Goal: Task Accomplishment & Management: Complete application form

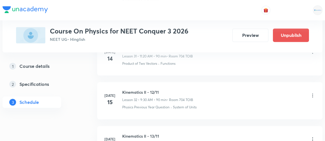
scroll to position [4575, 0]
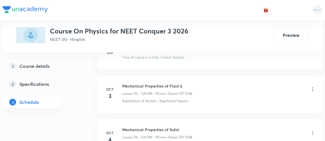
scroll to position [4440, 0]
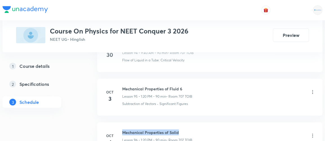
drag, startPoint x: 123, startPoint y: 110, endPoint x: 180, endPoint y: 107, distance: 57.0
click at [180, 130] on h6 "Mechanical Properties of Solid" at bounding box center [157, 133] width 70 height 6
copy h6 "Mechanical Properties of Solid"
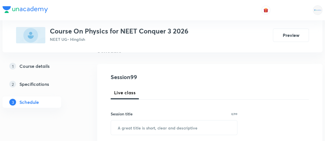
scroll to position [49, 0]
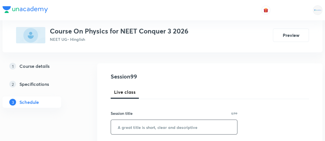
click at [138, 130] on input "text" at bounding box center [174, 127] width 126 height 14
paste input "Mechanical Properties of Solid"
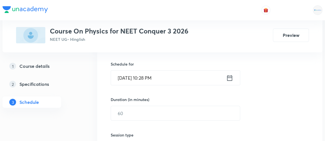
scroll to position [134, 0]
type input "Mechanical Properties of Solid"
click at [228, 77] on icon at bounding box center [229, 78] width 7 height 8
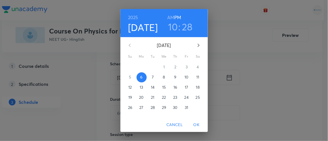
click at [152, 79] on p "7" at bounding box center [153, 77] width 2 height 6
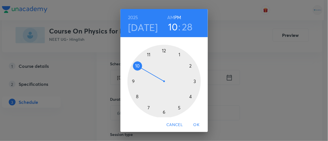
click at [168, 18] on h6 "AM" at bounding box center [170, 18] width 7 height 8
click at [132, 81] on div at bounding box center [163, 81] width 73 height 73
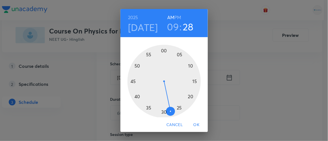
click at [137, 96] on div at bounding box center [163, 81] width 73 height 73
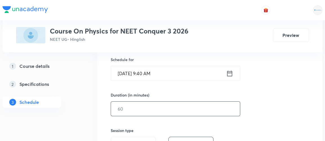
scroll to position [139, 0]
click at [132, 108] on input "text" at bounding box center [175, 108] width 129 height 14
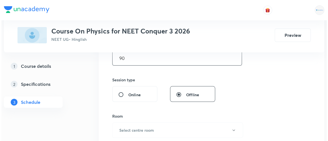
scroll to position [190, 0]
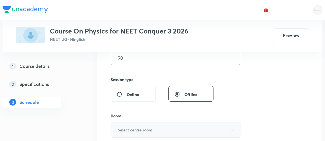
type input "90"
click at [134, 130] on h6 "Select centre room" at bounding box center [135, 130] width 35 height 6
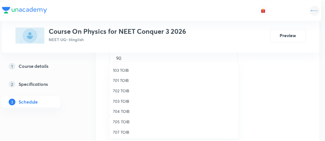
scroll to position [42, 0]
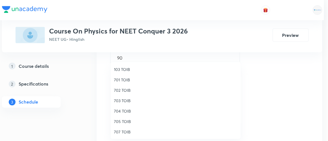
click at [123, 133] on span "707 TOIB" at bounding box center [175, 132] width 123 height 6
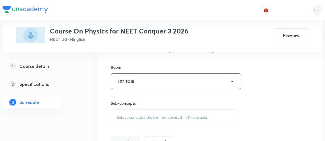
scroll to position [239, 0]
drag, startPoint x: 151, startPoint y: 121, endPoint x: 121, endPoint y: 117, distance: 29.5
click at [121, 117] on span "Select concepts that wil be covered in this session" at bounding box center [163, 117] width 92 height 5
click at [117, 116] on span "Select concepts that wil be covered in this session" at bounding box center [163, 117] width 92 height 5
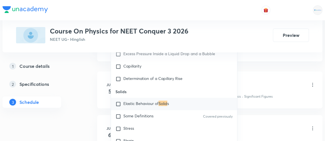
scroll to position [334, 0]
type input "SOLID"
click at [117, 126] on input "checkbox" at bounding box center [119, 129] width 8 height 6
checkbox input "true"
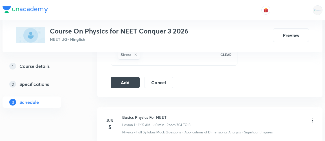
scroll to position [304, 0]
click at [119, 77] on button "Add" at bounding box center [125, 81] width 29 height 11
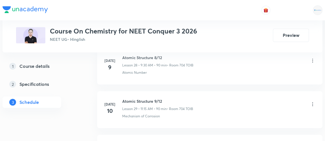
scroll to position [3977, 0]
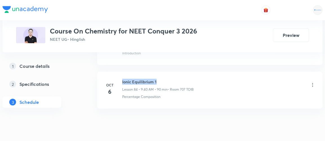
drag, startPoint x: 122, startPoint y: 61, endPoint x: 159, endPoint y: 62, distance: 37.5
click at [159, 79] on h6 "Ionic Equilibrium 1" at bounding box center [158, 82] width 72 height 6
copy h6 "Ionic Equilibrium 1"
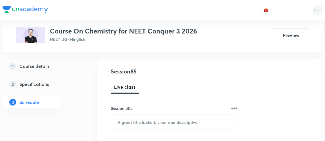
scroll to position [59, 0]
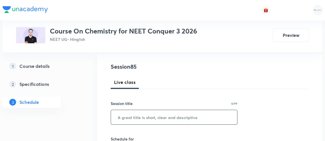
click at [152, 118] on input "text" at bounding box center [174, 117] width 126 height 14
paste input "Ionic Equilibrium 1"
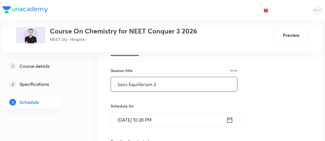
scroll to position [94, 0]
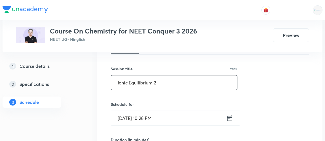
type input "Ionic Equilibrium 2"
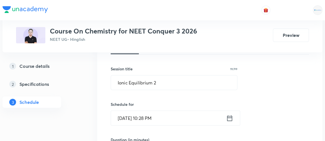
click at [229, 118] on icon at bounding box center [229, 118] width 7 height 8
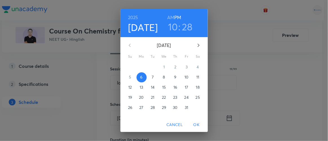
click at [152, 76] on p "7" at bounding box center [153, 77] width 2 height 6
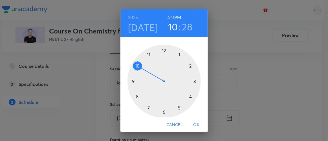
click at [168, 15] on h6 "AM" at bounding box center [170, 18] width 7 height 8
click at [147, 55] on div at bounding box center [163, 81] width 73 height 73
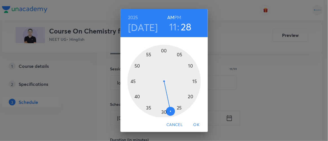
click at [188, 95] on div at bounding box center [163, 81] width 73 height 73
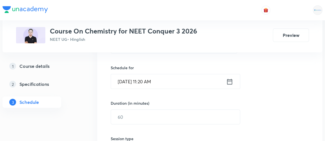
scroll to position [134, 0]
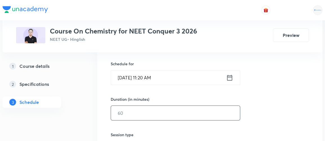
click at [120, 115] on input "text" at bounding box center [175, 113] width 129 height 14
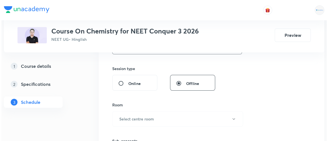
scroll to position [201, 0]
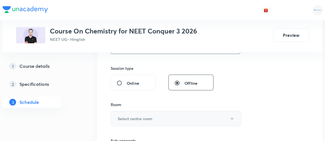
type input "90"
click at [130, 117] on h6 "Select centre room" at bounding box center [135, 119] width 35 height 6
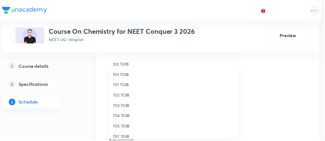
scroll to position [52, 0]
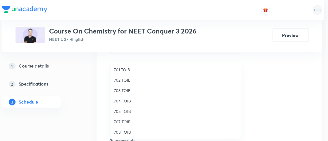
click at [124, 123] on span "707 TOIB" at bounding box center [175, 122] width 123 height 6
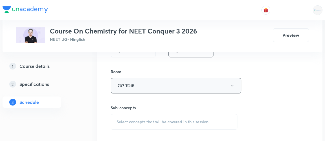
scroll to position [234, 0]
click at [164, 121] on span "Select concepts that wil be covered in this session" at bounding box center [163, 121] width 92 height 5
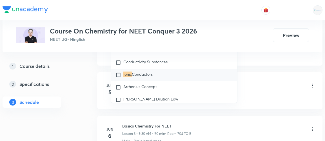
scroll to position [376, 0]
type input "IONIC"
click at [117, 76] on input "checkbox" at bounding box center [119, 75] width 8 height 6
checkbox input "true"
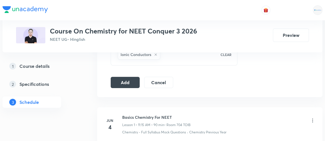
scroll to position [303, 0]
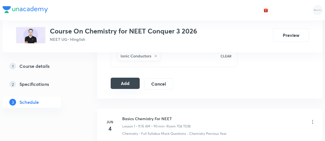
click at [124, 82] on button "Add" at bounding box center [125, 83] width 29 height 11
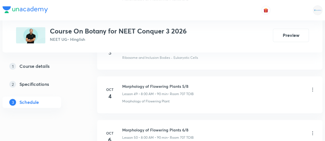
scroll to position [2426, 0]
drag, startPoint x: 122, startPoint y: 118, endPoint x: 192, endPoint y: 114, distance: 69.7
click at [192, 121] on li "Oct 6 Morphology of Flowering Plants 6/8 Lesson 50 • 8:00 AM • 90 min • Room 70…" at bounding box center [209, 139] width 225 height 37
copy h6 "Morphology of Flowering Plants 6/8"
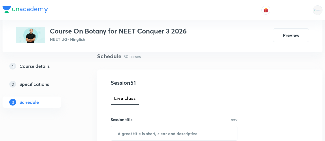
scroll to position [49, 0]
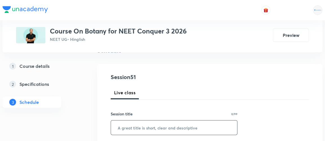
click at [153, 126] on input "text" at bounding box center [174, 128] width 126 height 14
paste input "Morphology of Flowering Plants 6/8"
click at [188, 128] on input "Morphology of Flowering Plants 6/8" at bounding box center [174, 128] width 126 height 14
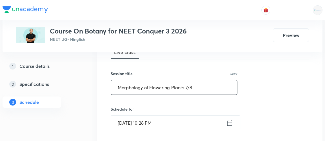
scroll to position [109, 0]
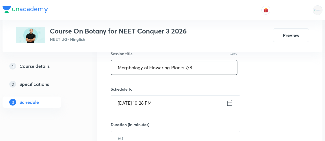
type input "Morphology of Flowering Plants 7/8"
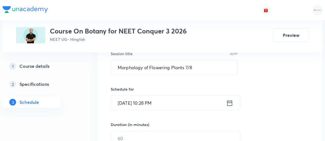
click at [229, 103] on icon at bounding box center [229, 103] width 7 height 8
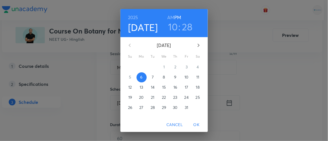
click at [152, 78] on p "7" at bounding box center [153, 77] width 2 height 6
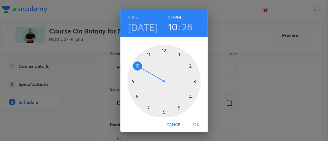
click at [177, 54] on div at bounding box center [163, 81] width 73 height 73
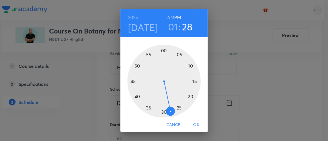
click at [188, 96] on div at bounding box center [163, 81] width 73 height 73
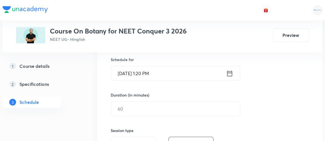
scroll to position [140, 0]
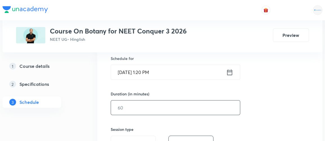
click at [139, 108] on input "text" at bounding box center [175, 108] width 129 height 14
type input "0"
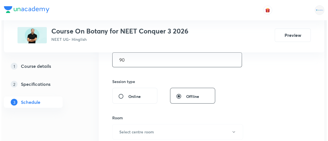
scroll to position [189, 0]
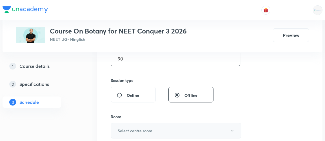
type input "90"
click at [136, 130] on h6 "Select centre room" at bounding box center [135, 131] width 35 height 6
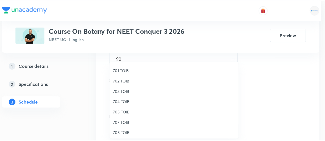
scroll to position [52, 0]
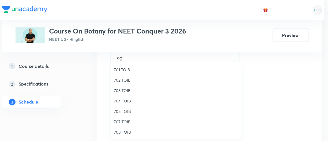
click at [122, 123] on span "707 TOIB" at bounding box center [175, 122] width 123 height 6
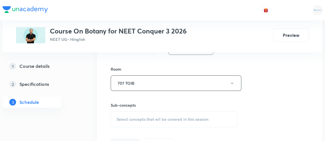
scroll to position [236, 0]
click at [157, 120] on span "Select concepts that wil be covered in this session" at bounding box center [163, 119] width 92 height 5
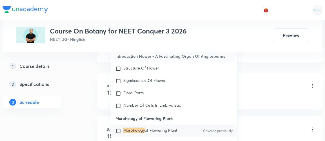
scroll to position [334, 0]
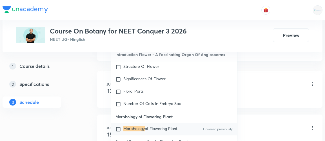
type input "MORPHOLOGY"
click at [118, 126] on input "checkbox" at bounding box center [119, 129] width 8 height 6
checkbox input "true"
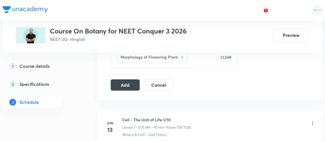
scroll to position [301, 0]
click at [128, 83] on button "Add" at bounding box center [125, 84] width 29 height 11
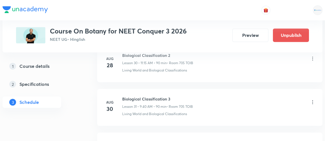
scroll to position [2268, 0]
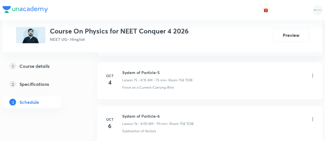
scroll to position [3577, 0]
drag, startPoint x: 122, startPoint y: 98, endPoint x: 173, endPoint y: 100, distance: 51.3
click at [173, 114] on h6 "System of Particle-6" at bounding box center [158, 117] width 72 height 6
copy h6 "System of Particle-6"
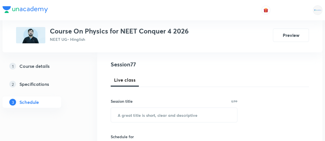
scroll to position [62, 0]
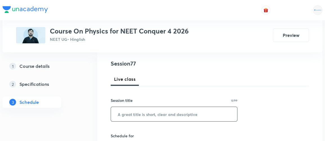
click at [142, 113] on input "text" at bounding box center [174, 114] width 126 height 14
paste input "System of Particle-6"
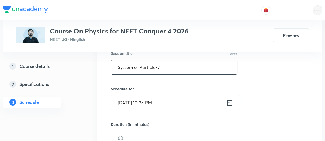
scroll to position [114, 0]
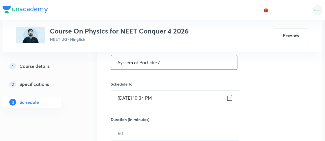
type input "System of Particle-7"
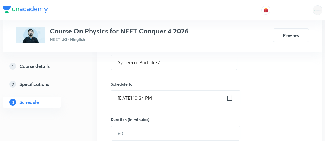
click at [231, 97] on icon at bounding box center [229, 98] width 5 height 6
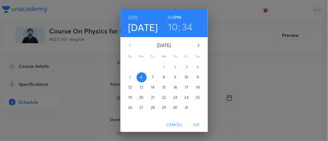
click at [152, 76] on span "7" at bounding box center [153, 77] width 10 height 6
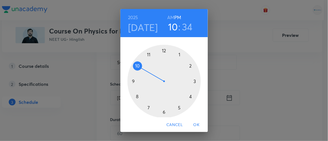
click at [170, 17] on h6 "AM" at bounding box center [170, 18] width 7 height 8
click at [135, 97] on div at bounding box center [163, 81] width 73 height 73
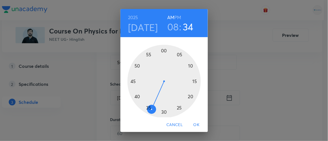
click at [161, 51] on div at bounding box center [163, 81] width 73 height 73
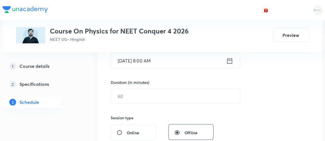
scroll to position [152, 0]
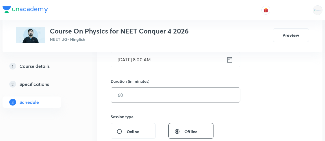
click at [142, 97] on input "text" at bounding box center [175, 95] width 129 height 14
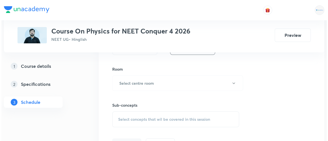
scroll to position [236, 0]
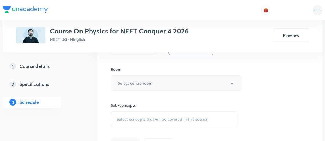
type input "90"
click at [134, 85] on h6 "Select centre room" at bounding box center [135, 83] width 35 height 6
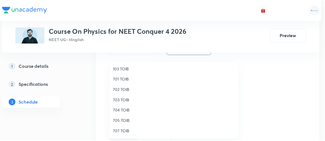
scroll to position [42, 0]
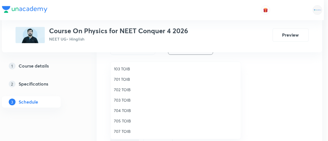
click at [120, 108] on span "704 TOIB" at bounding box center [175, 111] width 123 height 6
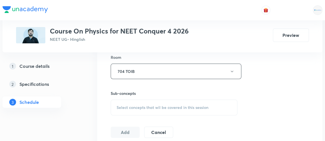
scroll to position [248, 0]
click at [146, 106] on span "Select concepts that wil be covered in this session" at bounding box center [163, 107] width 92 height 5
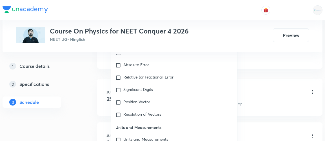
scroll to position [517, 0]
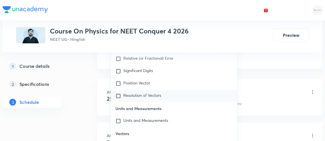
type input "SYSTEM OF PARTICLE"
click at [144, 95] on span "Resolution of Vectors" at bounding box center [142, 95] width 38 height 5
checkbox input "true"
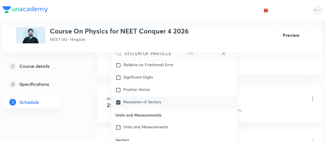
click at [100, 99] on li "Jun 25 Basic Maths & Vector 1/8 Lesson 1 • 11:15 AM • 90 min • Room 702 TOIB Ba…" at bounding box center [209, 103] width 225 height 37
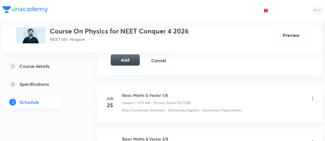
click at [128, 55] on button "Add" at bounding box center [125, 59] width 29 height 11
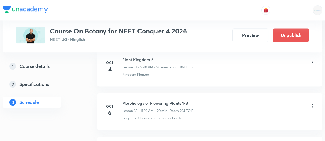
scroll to position [1926, 0]
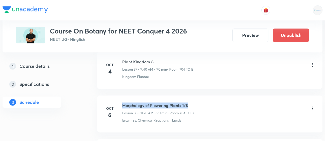
drag, startPoint x: 123, startPoint y: 95, endPoint x: 193, endPoint y: 96, distance: 70.7
click at [193, 103] on h6 "Morphology of Flowering Plants 1/8" at bounding box center [158, 106] width 72 height 6
copy h6 "Morphology of Flowering Plants 1/8"
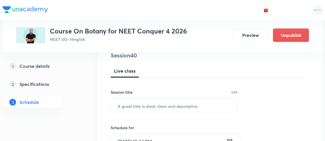
scroll to position [70, 0]
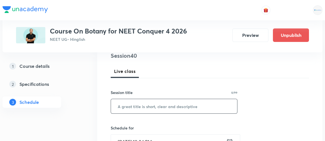
click at [158, 105] on input "text" at bounding box center [174, 106] width 126 height 14
paste input "Morphology of Flowering Plants 1/8"
click at [190, 105] on input "Morphology of Flowering Plants 1/8" at bounding box center [174, 106] width 126 height 14
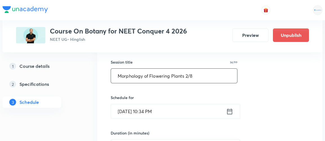
scroll to position [108, 0]
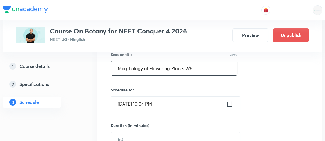
type input "Morphology of Flowering Plants 2/8"
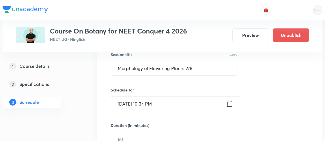
click at [230, 103] on icon at bounding box center [229, 104] width 5 height 6
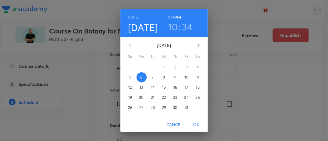
click at [152, 77] on p "7" at bounding box center [153, 77] width 2 height 6
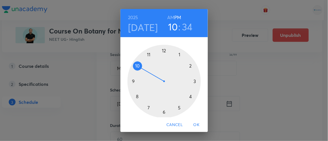
click at [169, 18] on h6 "AM" at bounding box center [170, 18] width 7 height 8
click at [146, 55] on div at bounding box center [163, 81] width 73 height 73
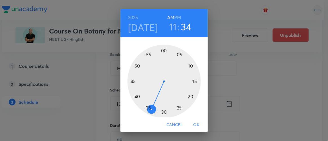
click at [188, 96] on div at bounding box center [163, 81] width 73 height 73
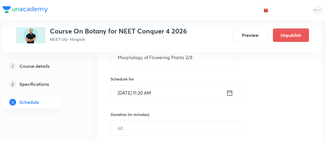
scroll to position [121, 0]
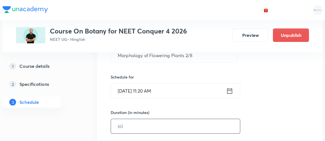
click at [125, 128] on input "text" at bounding box center [175, 126] width 129 height 14
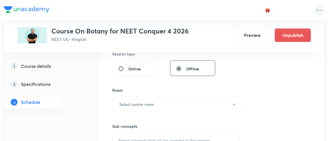
scroll to position [217, 0]
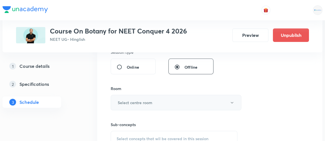
type input "90"
click at [132, 102] on h6 "Select centre room" at bounding box center [135, 103] width 35 height 6
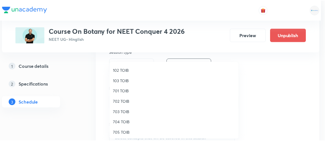
scroll to position [32, 0]
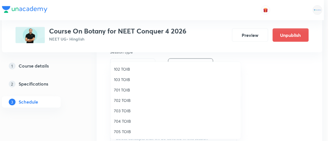
click at [119, 122] on span "704 TOIB" at bounding box center [175, 121] width 123 height 6
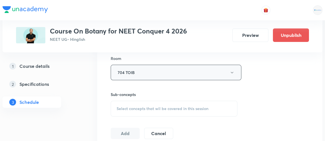
scroll to position [254, 0]
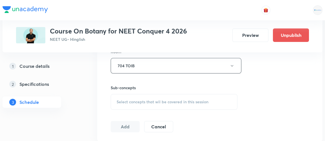
click at [168, 100] on span "Select concepts that wil be covered in this session" at bounding box center [163, 102] width 92 height 5
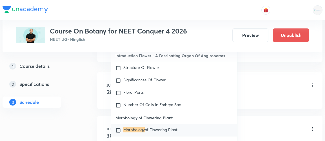
scroll to position [334, 0]
type input "MORPHOLOGY"
click at [117, 127] on input "checkbox" at bounding box center [119, 130] width 8 height 6
checkbox input "true"
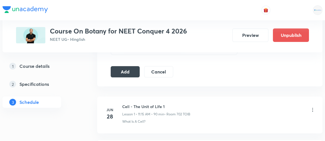
scroll to position [314, 0]
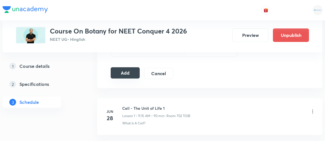
click at [128, 73] on button "Add" at bounding box center [125, 72] width 29 height 11
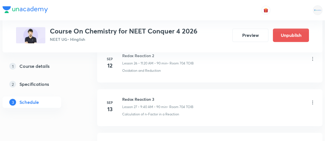
scroll to position [2276, 0]
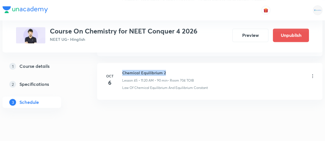
drag, startPoint x: 123, startPoint y: 61, endPoint x: 168, endPoint y: 60, distance: 44.8
click at [168, 70] on h6 "Chemical Equilibrium 2" at bounding box center [158, 73] width 72 height 6
copy h6 "Chemical Equilibrium 2"
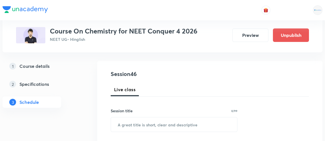
scroll to position [54, 0]
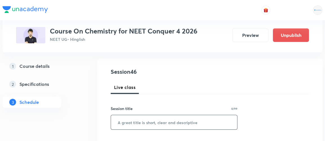
click at [116, 121] on input "text" at bounding box center [174, 122] width 126 height 14
paste input "Chemical Equilibrium 2"
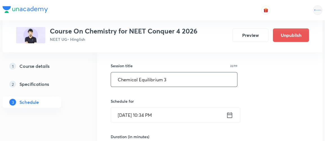
scroll to position [98, 0]
type input "Chemical Equilibrium 3"
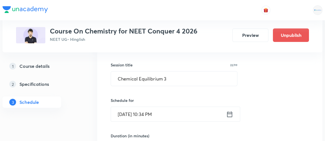
click at [230, 115] on icon at bounding box center [229, 114] width 7 height 8
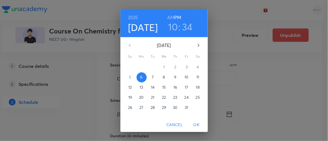
click at [152, 77] on p "7" at bounding box center [153, 77] width 2 height 6
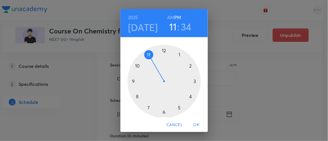
drag, startPoint x: 170, startPoint y: 17, endPoint x: 146, endPoint y: 55, distance: 44.3
click at [146, 55] on div "[DATE] 11 : 34 AM PM 1 2 3 4 5 6 7 8 9 10 11 12" at bounding box center [163, 66] width 87 height 114
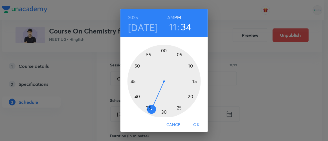
click at [146, 55] on div at bounding box center [163, 81] width 73 height 73
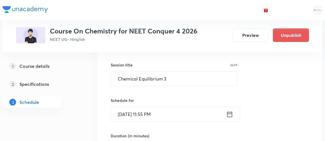
click at [191, 116] on input "[DATE] 11:55 PM" at bounding box center [168, 114] width 115 height 14
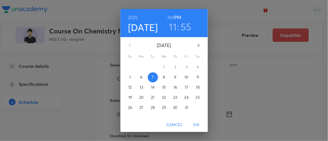
click at [185, 27] on h3 "55" at bounding box center [186, 27] width 11 height 12
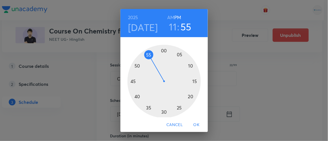
click at [188, 96] on div at bounding box center [163, 81] width 73 height 73
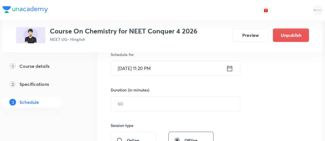
scroll to position [146, 0]
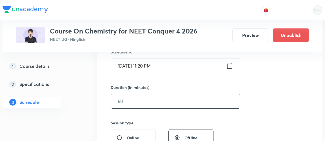
click at [138, 98] on input "text" at bounding box center [175, 101] width 129 height 14
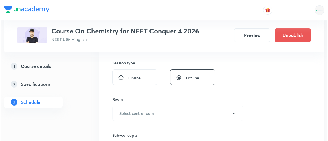
scroll to position [209, 0]
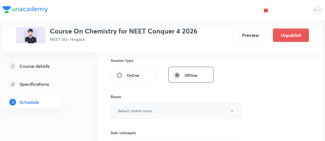
type input "90"
click at [142, 105] on button "Select centre room" at bounding box center [176, 110] width 131 height 15
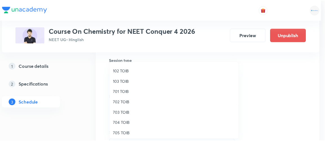
scroll to position [30, 0]
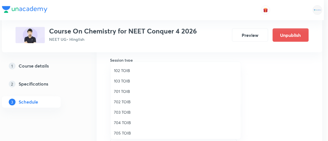
click at [115, 124] on span "704 TOIB" at bounding box center [175, 123] width 123 height 6
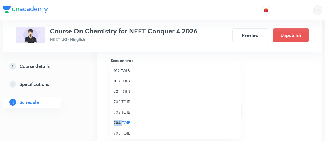
click at [115, 124] on span "704 TOIB" at bounding box center [175, 123] width 123 height 6
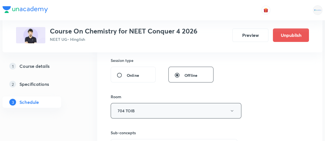
scroll to position [234, 0]
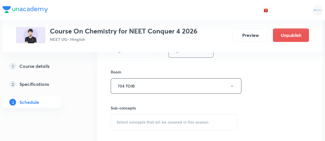
click at [133, 120] on span "Select concepts that wil be covered in this session" at bounding box center [163, 122] width 92 height 5
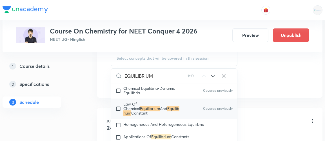
scroll to position [941, 0]
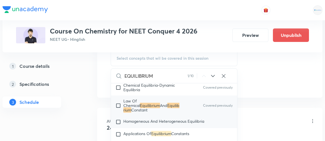
type input "EQUILIBRIUM"
click at [133, 119] on span "Homogeneous And Heterogeneous Equilibria" at bounding box center [163, 121] width 81 height 5
checkbox input "true"
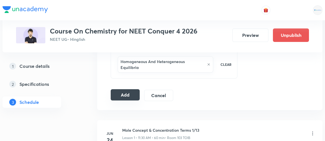
click at [131, 89] on button "Add" at bounding box center [125, 94] width 29 height 11
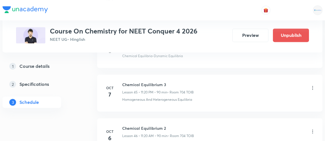
scroll to position [2006, 0]
